Goal: Information Seeking & Learning: Learn about a topic

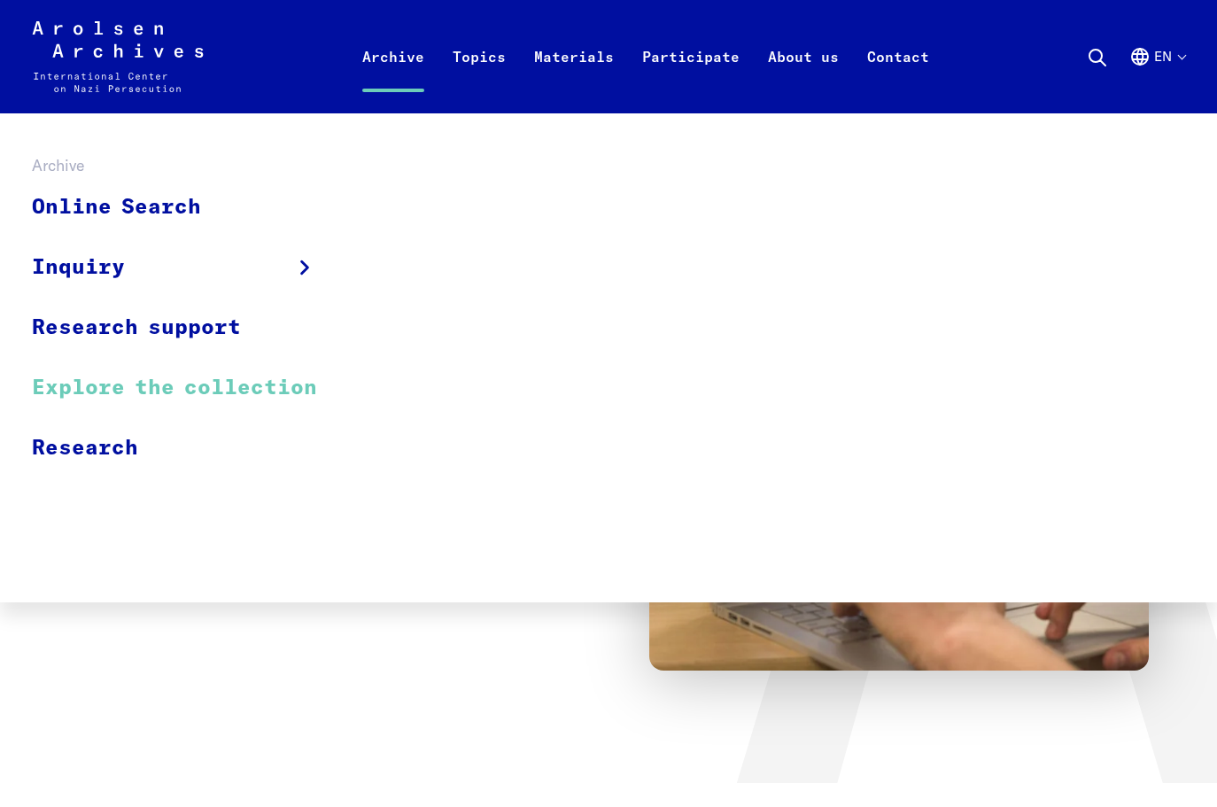
click at [91, 384] on link "Explore the collection" at bounding box center [186, 388] width 308 height 60
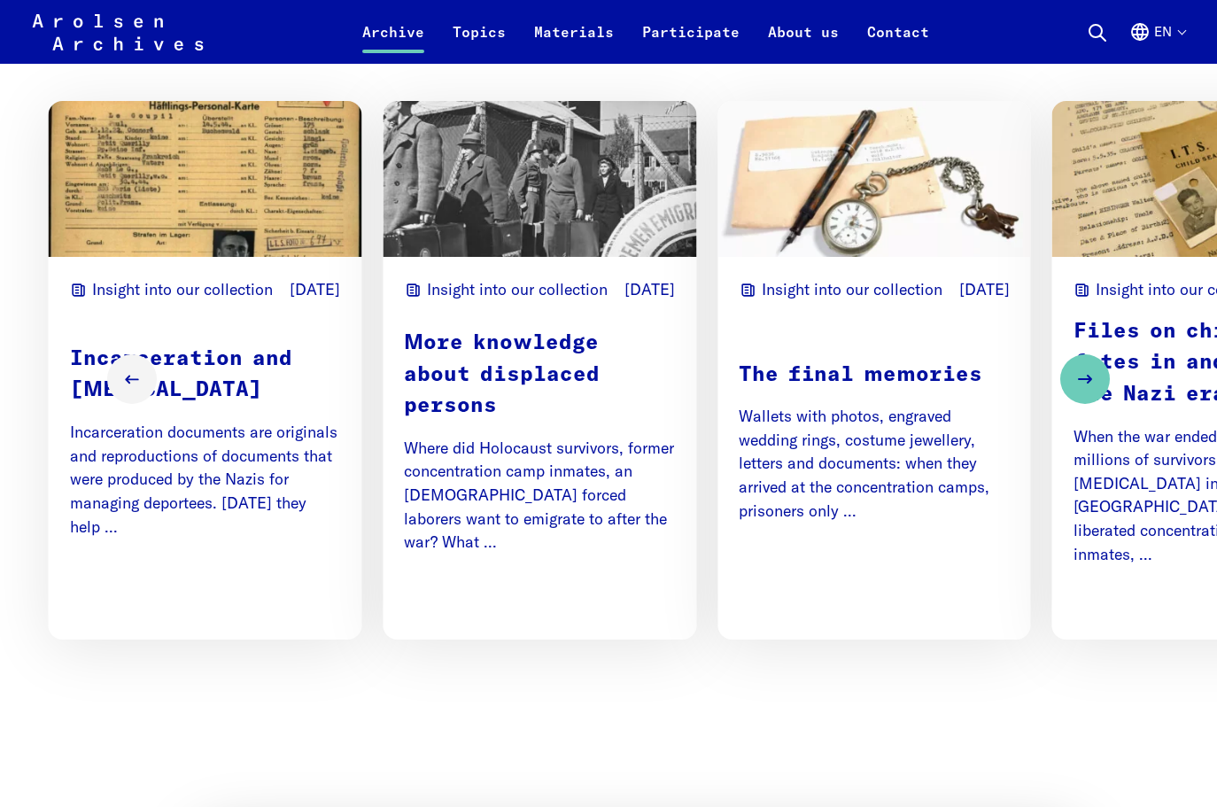
scroll to position [2208, 0]
click at [1075, 366] on button "Next slide" at bounding box center [1085, 379] width 50 height 50
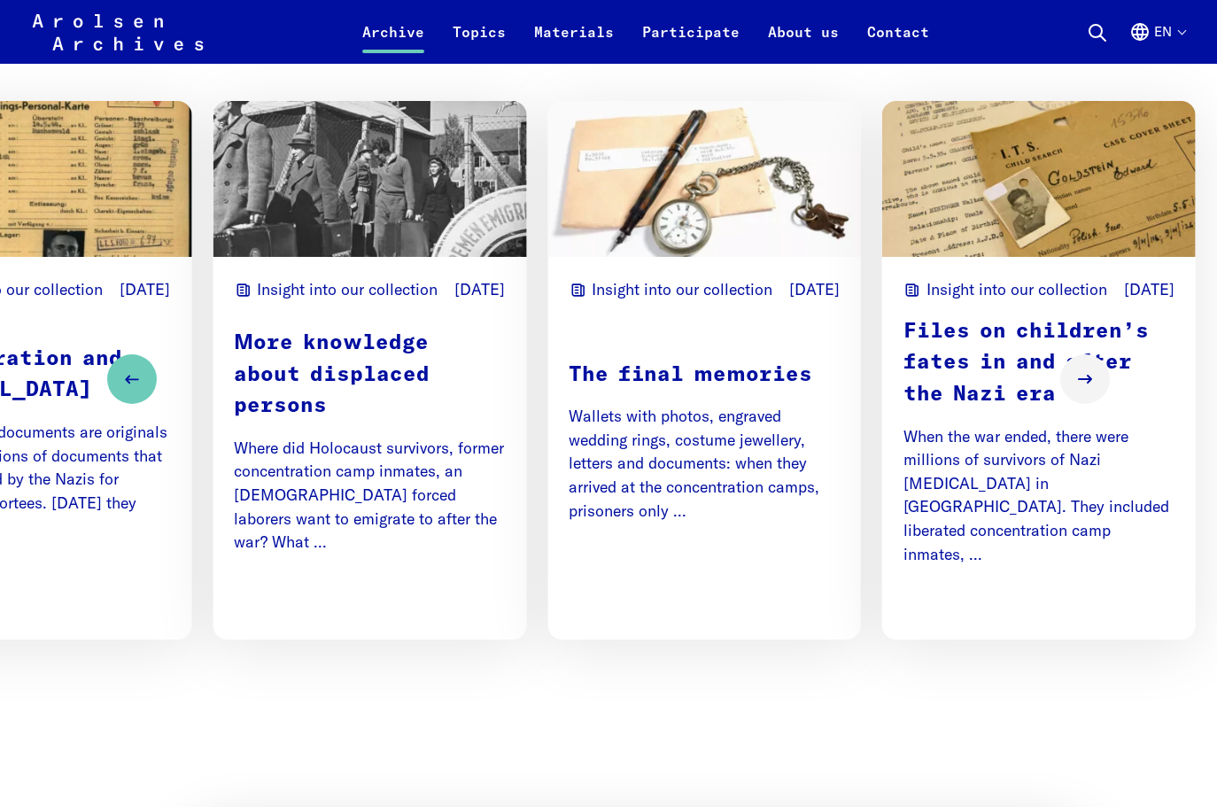
click at [968, 411] on p "Files on children’s fates in and after the Nazi era" at bounding box center [1039, 363] width 271 height 95
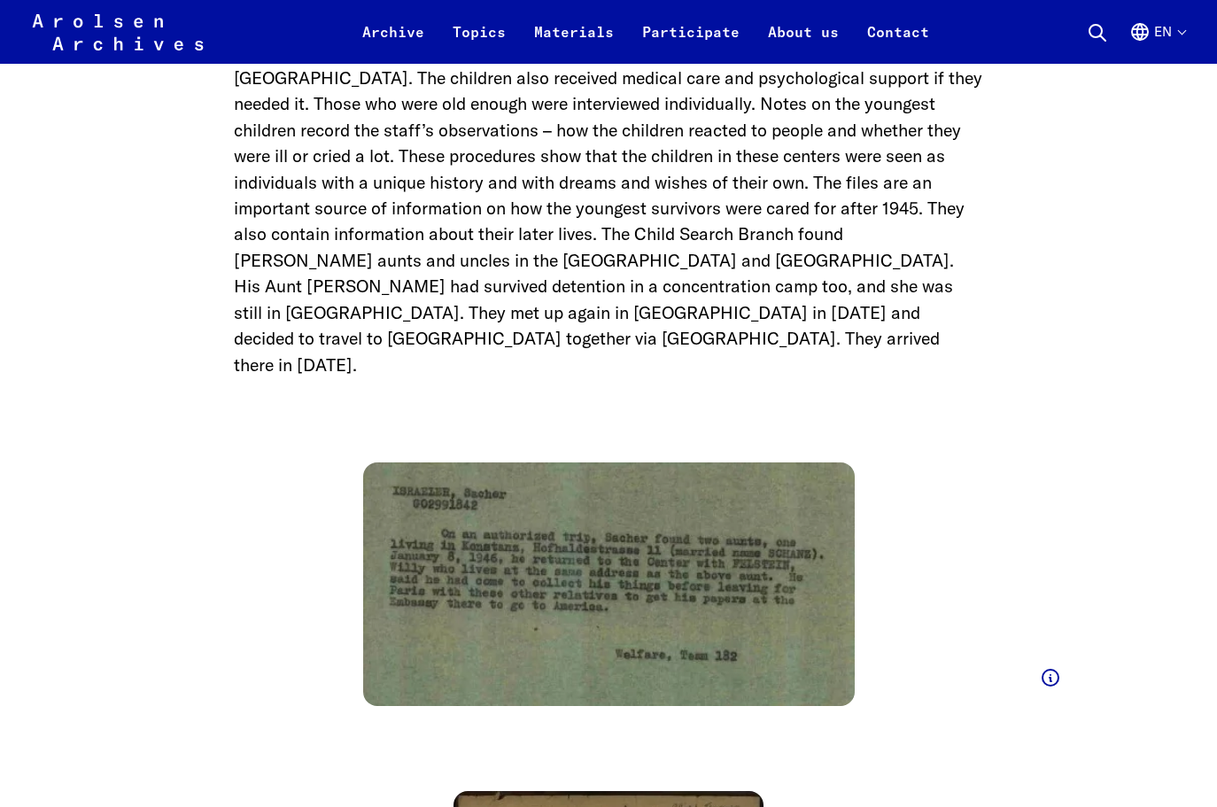
scroll to position [4303, 0]
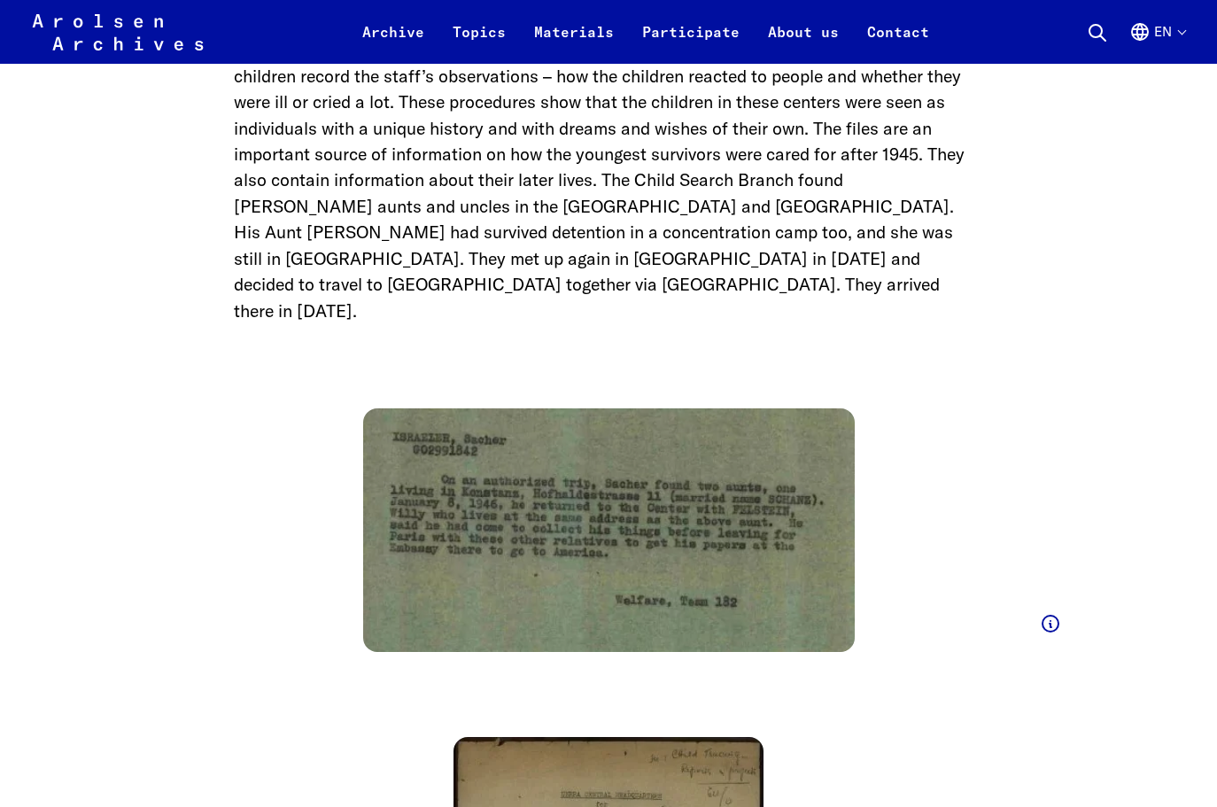
click at [670, 464] on img at bounding box center [609, 530] width 492 height 244
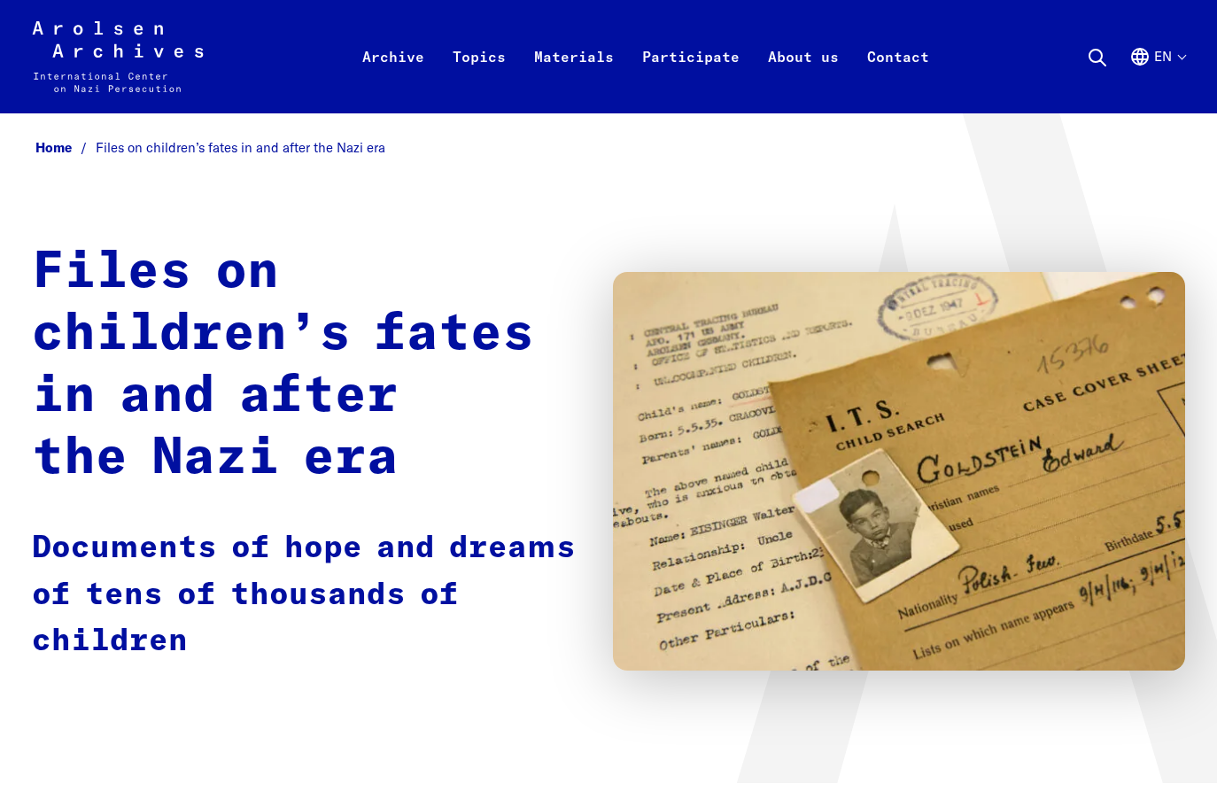
scroll to position [0, 0]
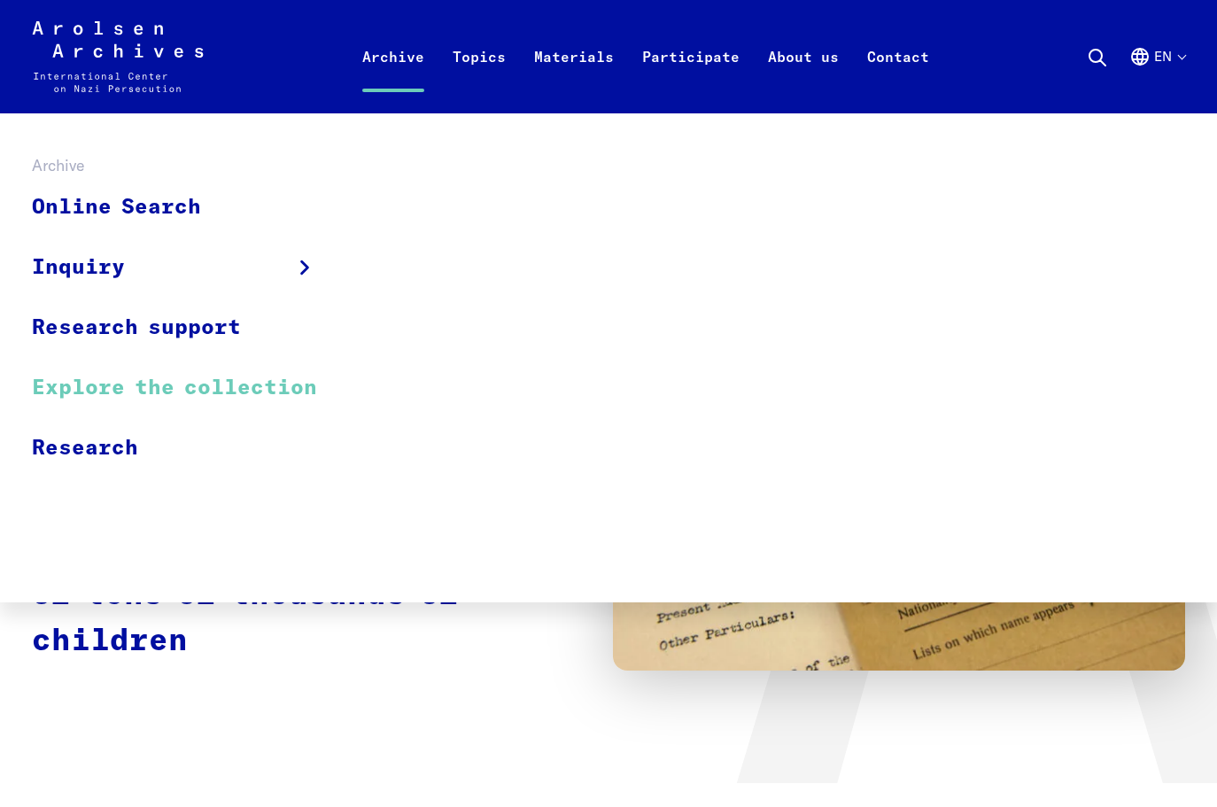
click at [124, 393] on link "Explore the collection" at bounding box center [186, 388] width 308 height 60
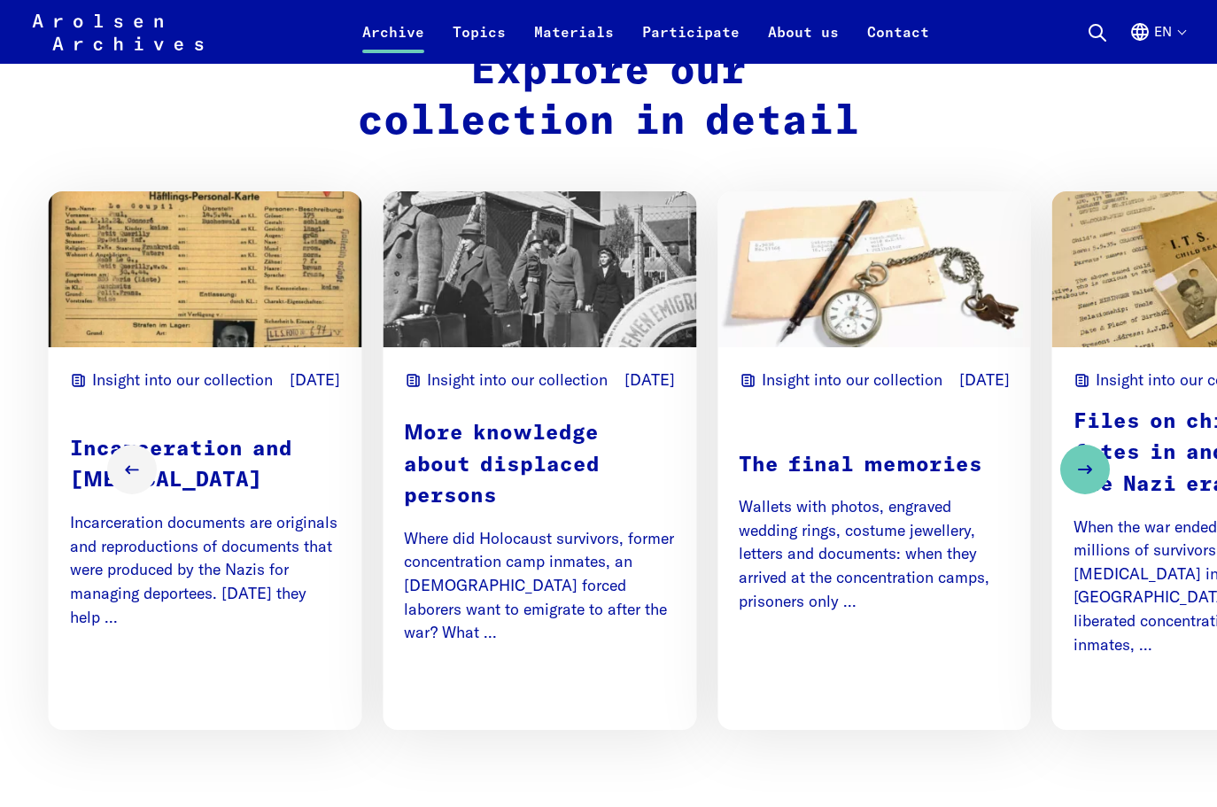
scroll to position [2129, 0]
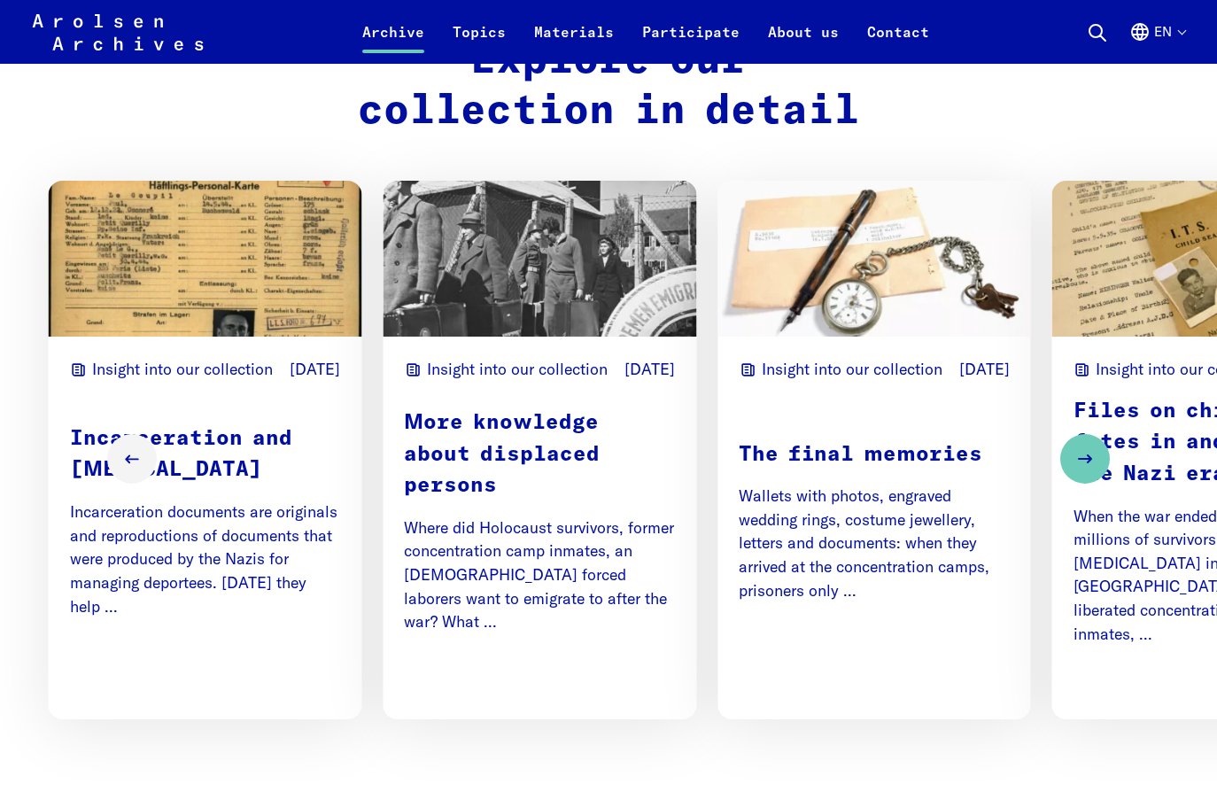
click at [300, 463] on p "Incarceration and Persecution" at bounding box center [205, 454] width 271 height 63
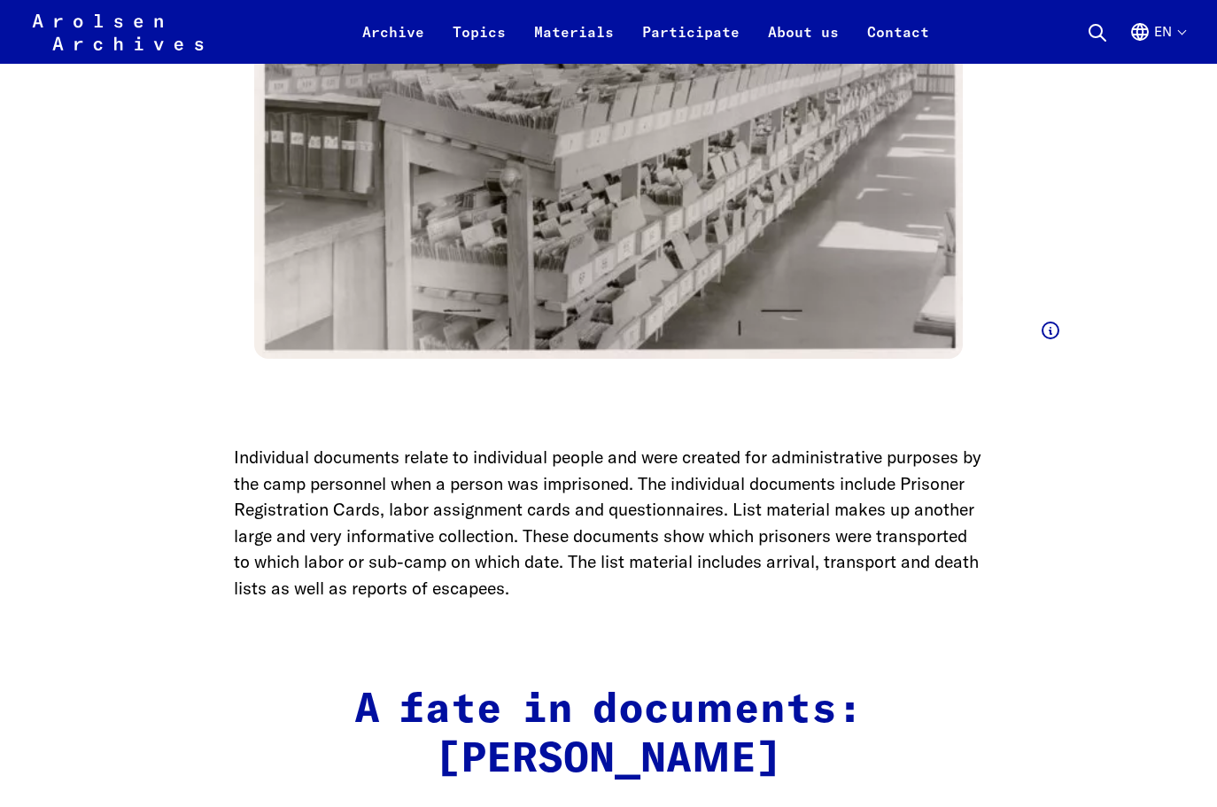
scroll to position [2878, 0]
